Goal: Task Accomplishment & Management: Manage account settings

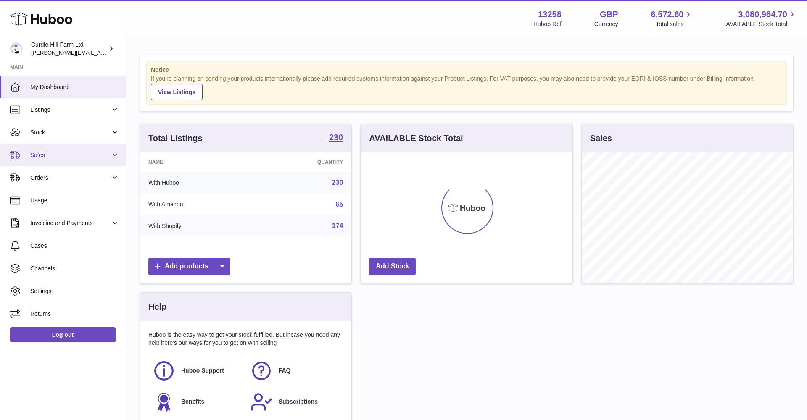
click at [43, 158] on span "Sales" at bounding box center [70, 155] width 80 height 8
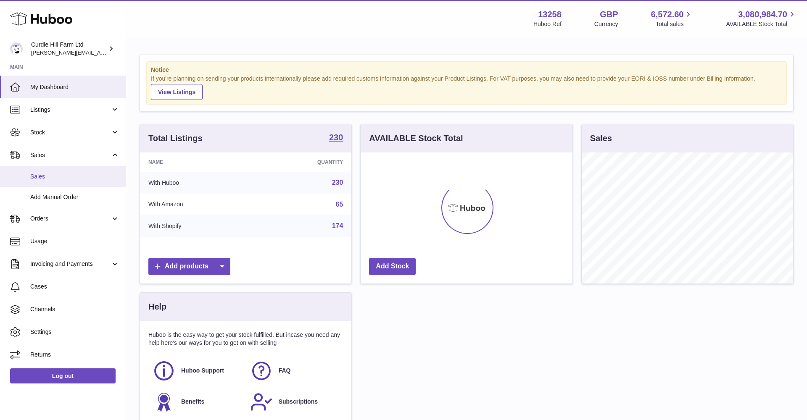
click at [42, 176] on span "Sales" at bounding box center [74, 177] width 89 height 8
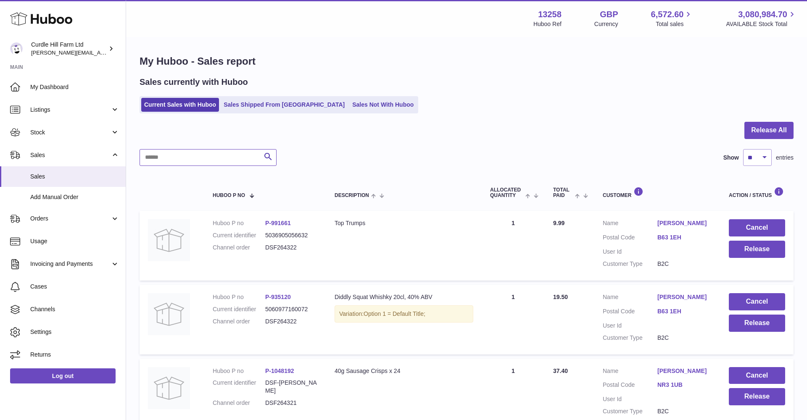
click at [179, 155] on input "text" at bounding box center [208, 157] width 137 height 17
click at [45, 221] on link "Orders" at bounding box center [63, 219] width 126 height 23
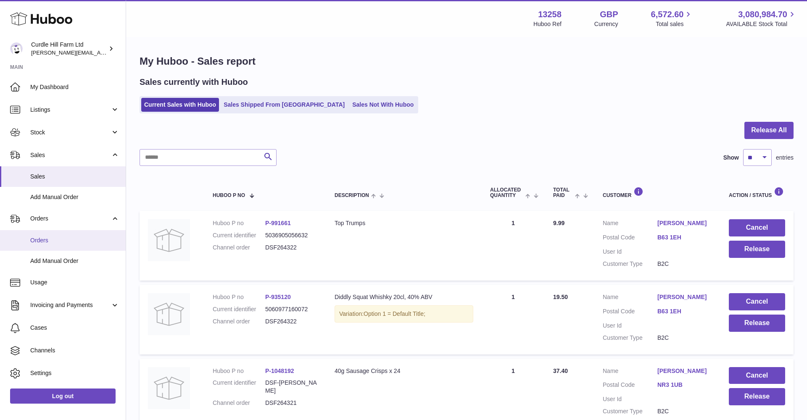
click at [44, 234] on link "Orders" at bounding box center [63, 240] width 126 height 21
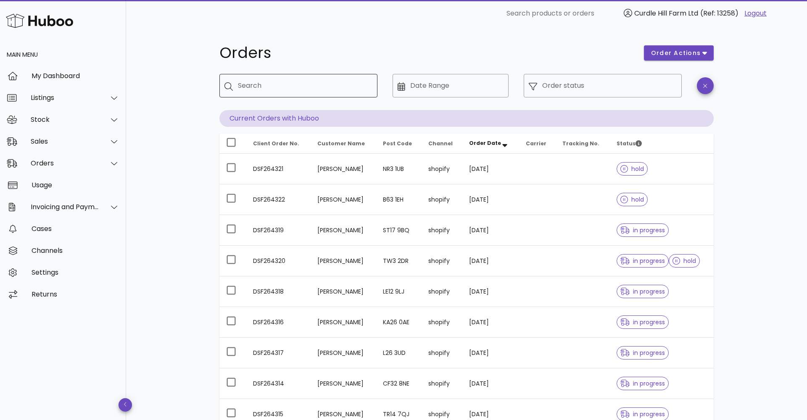
click at [247, 79] on div "Search" at bounding box center [304, 86] width 133 height 24
paste input "*********"
type input "*********"
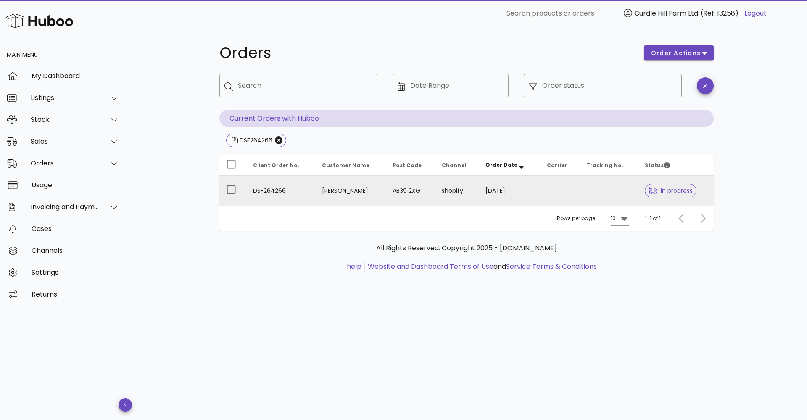
click at [442, 190] on td "shopify" at bounding box center [457, 191] width 44 height 30
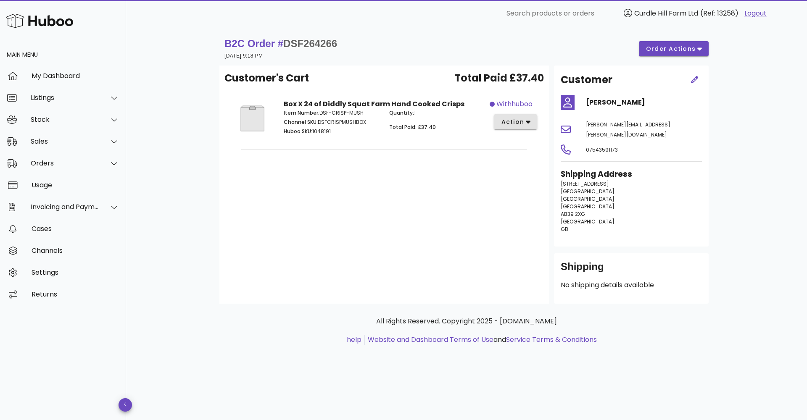
click at [505, 127] on button "action" at bounding box center [515, 121] width 43 height 15
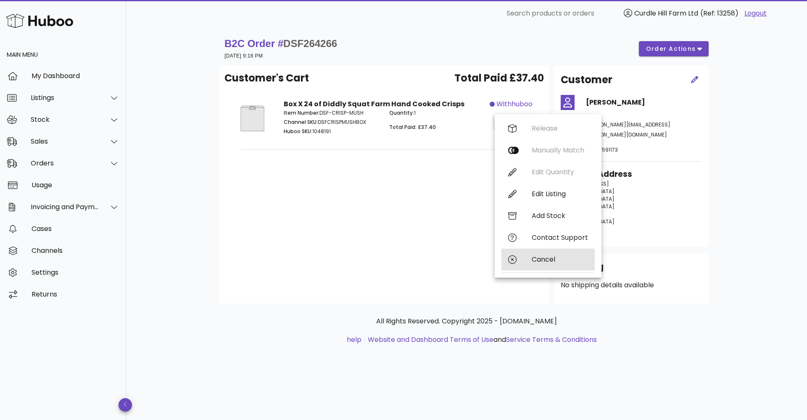
click at [554, 265] on div "Cancel" at bounding box center [548, 260] width 93 height 22
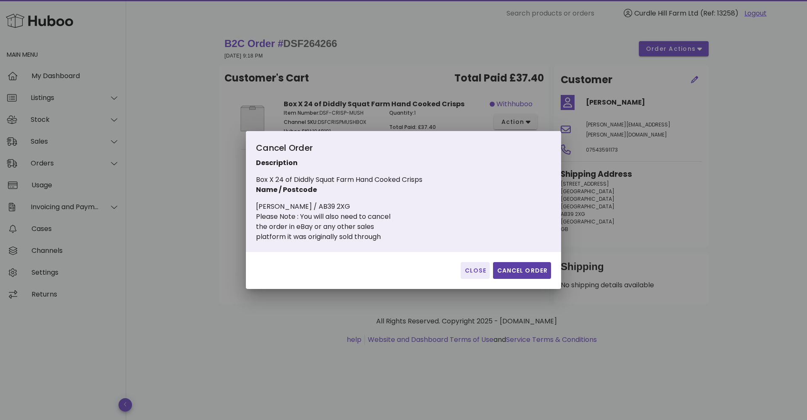
drag, startPoint x: 525, startPoint y: 274, endPoint x: 516, endPoint y: 274, distance: 8.8
click at [525, 274] on span "Cancel Order" at bounding box center [522, 271] width 51 height 9
